Goal: Transaction & Acquisition: Purchase product/service

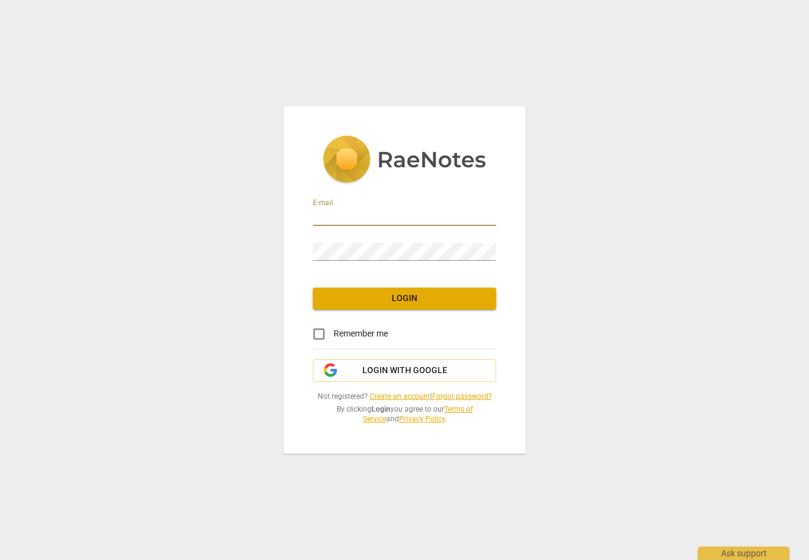
type input "[EMAIL_ADDRESS][DOMAIN_NAME]"
click at [430, 296] on span "Login" at bounding box center [405, 299] width 164 height 12
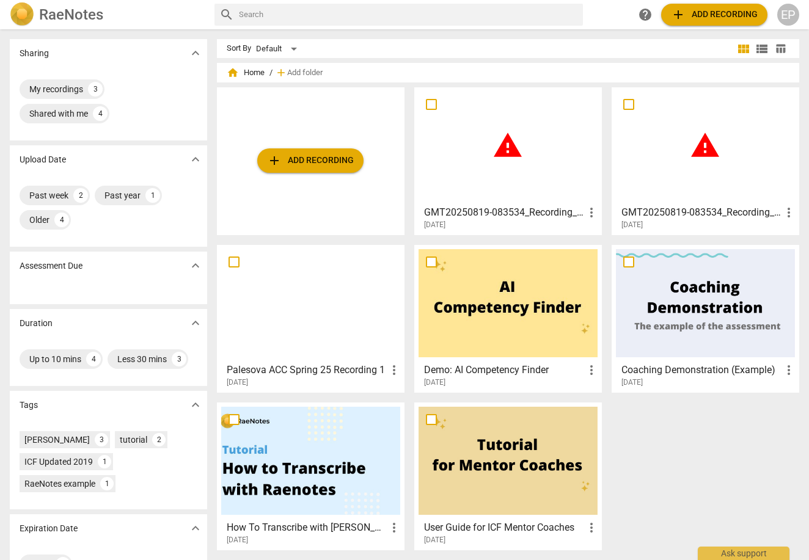
click at [794, 22] on div "EP" at bounding box center [788, 15] width 22 height 22
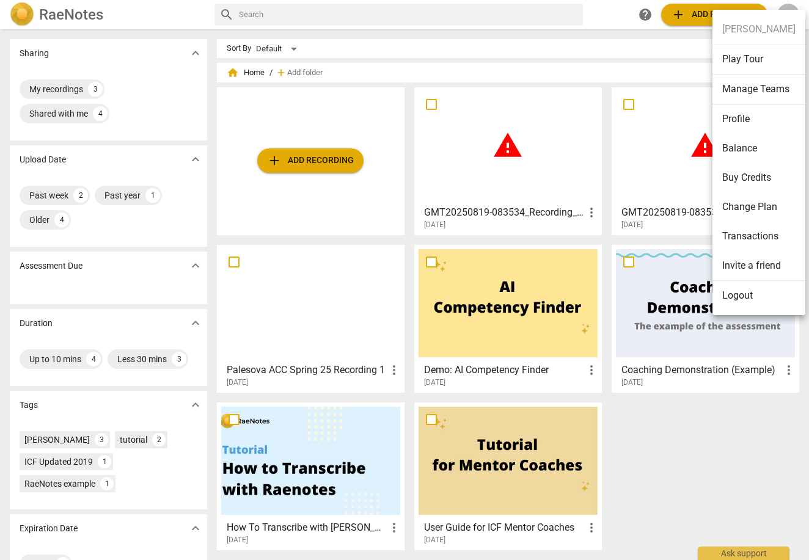
click at [733, 158] on li "Balance" at bounding box center [758, 148] width 93 height 29
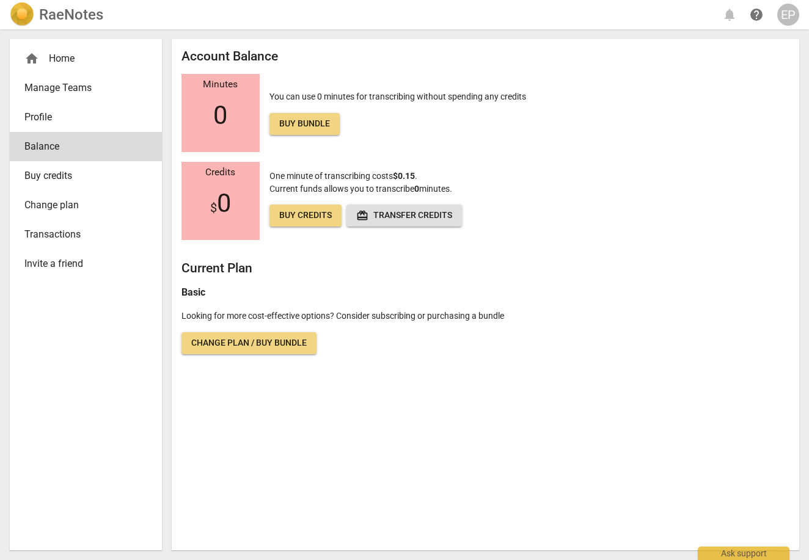
click at [792, 18] on div "EP" at bounding box center [788, 15] width 22 height 22
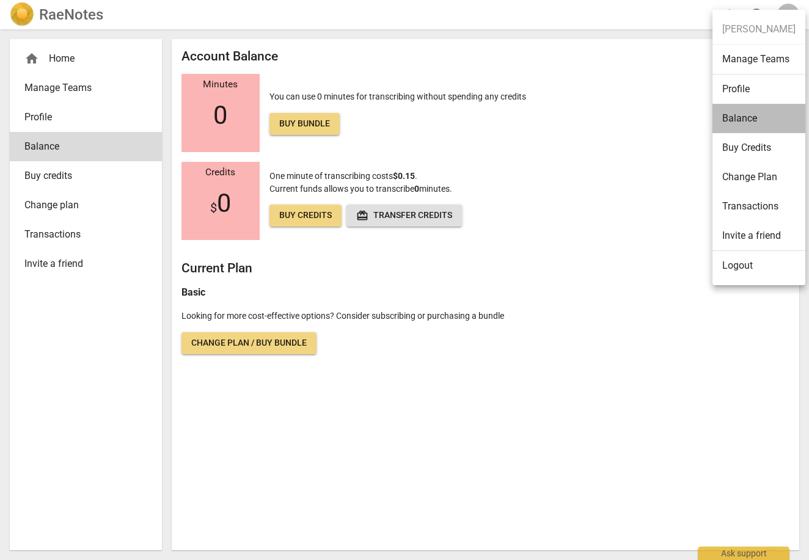
click at [758, 122] on li "Balance" at bounding box center [758, 118] width 93 height 29
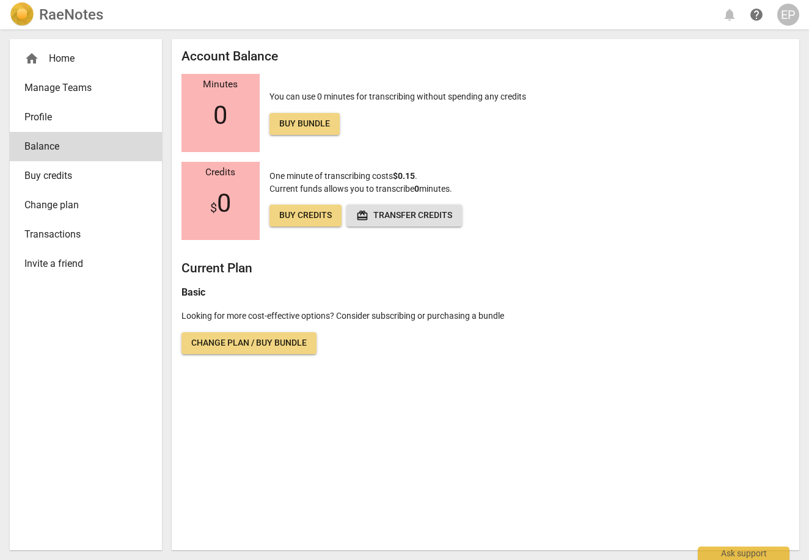
click at [786, 12] on div "EP" at bounding box center [788, 15] width 22 height 22
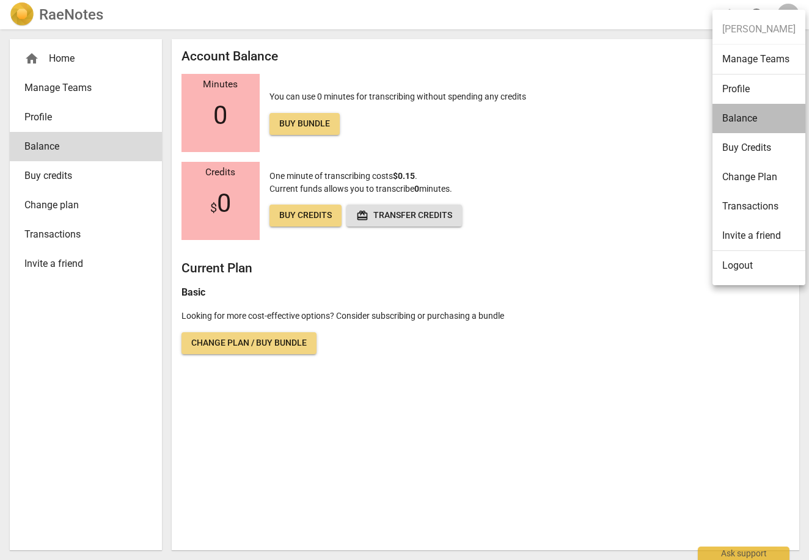
click at [760, 115] on li "Balance" at bounding box center [758, 118] width 93 height 29
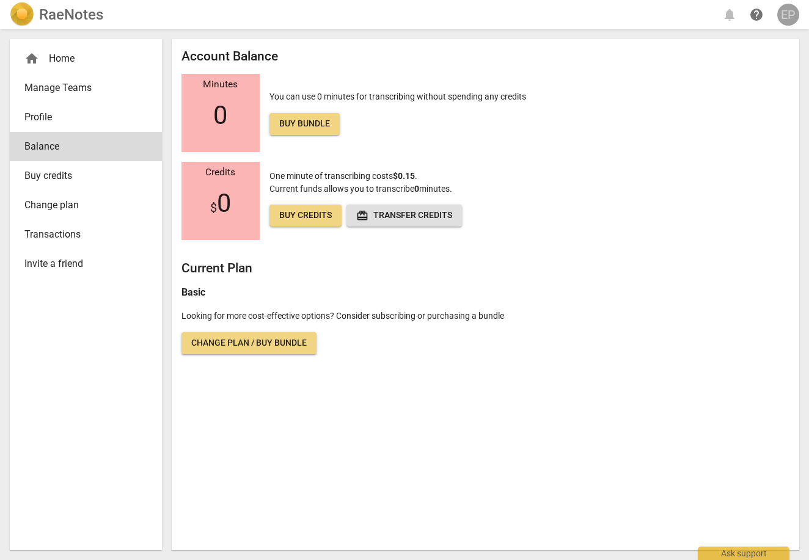
click at [790, 18] on div "EP" at bounding box center [788, 15] width 22 height 22
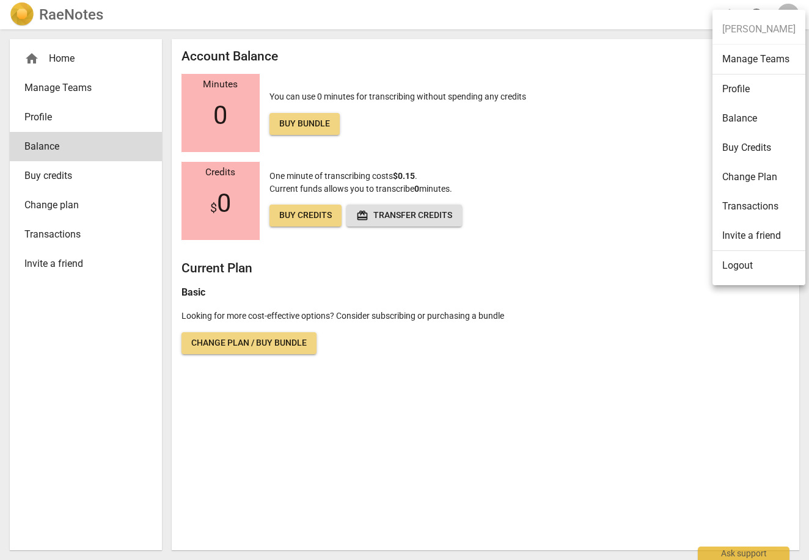
click at [757, 142] on li "Buy Credits" at bounding box center [758, 147] width 93 height 29
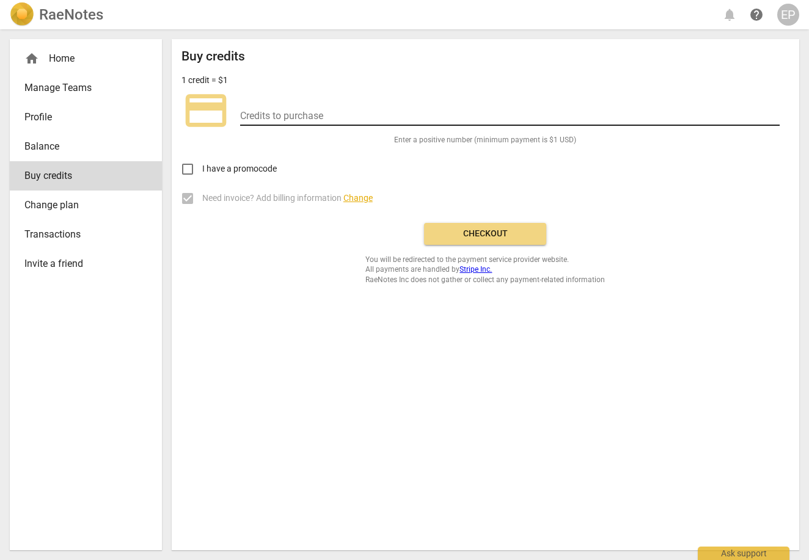
click at [332, 116] on input "number" at bounding box center [510, 117] width 540 height 18
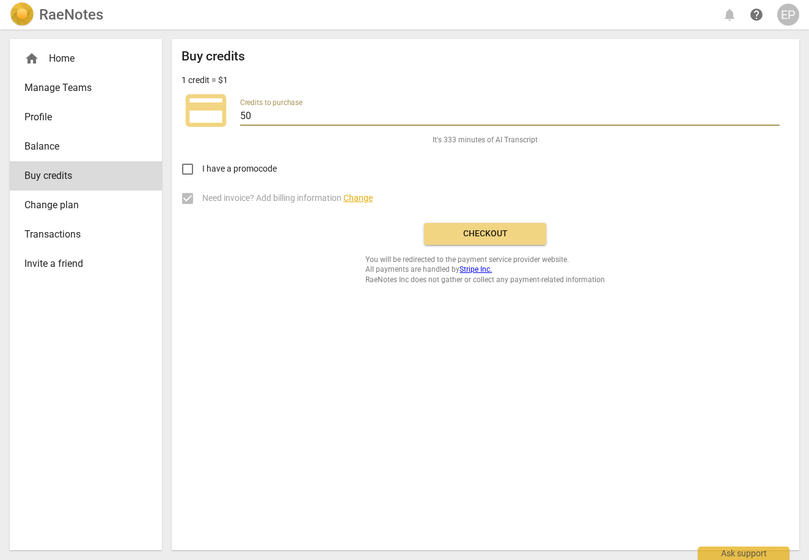
type input "50"
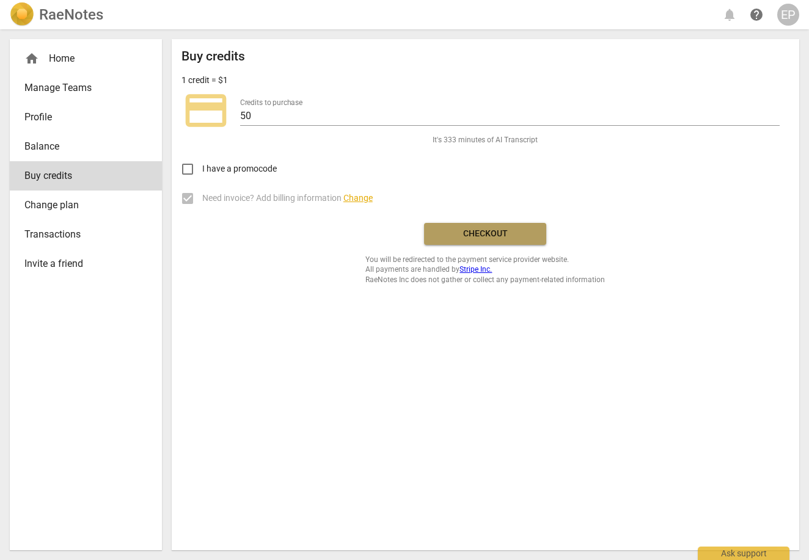
click at [464, 225] on button "Checkout" at bounding box center [485, 234] width 122 height 22
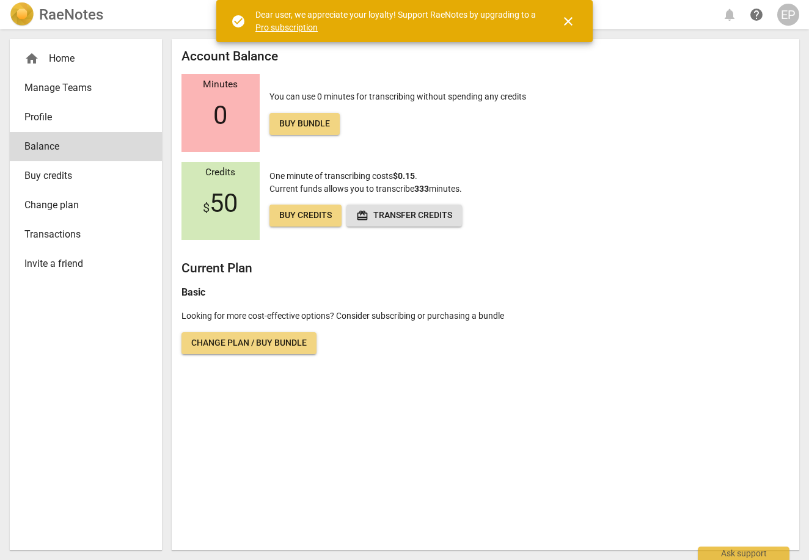
click at [786, 15] on div "EP" at bounding box center [788, 15] width 22 height 22
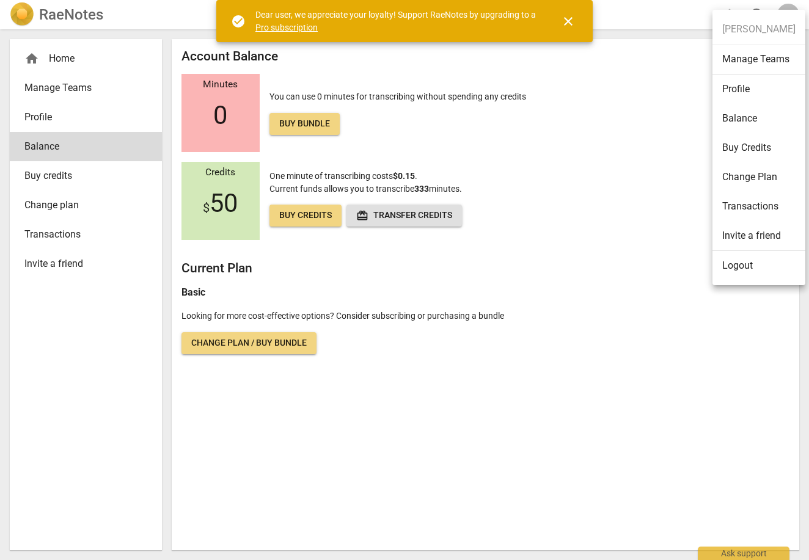
click at [725, 265] on li "Logout" at bounding box center [758, 265] width 93 height 29
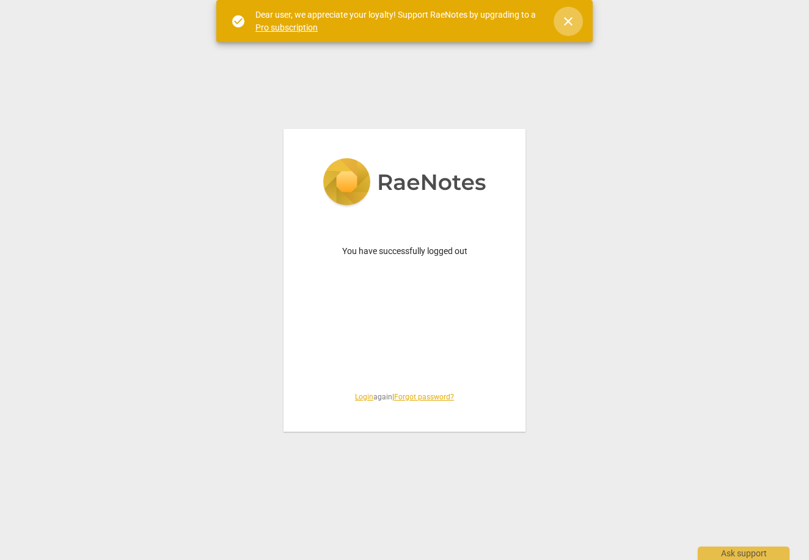
click at [570, 22] on span "close" at bounding box center [568, 21] width 15 height 15
